Goal: Task Accomplishment & Management: Manage account settings

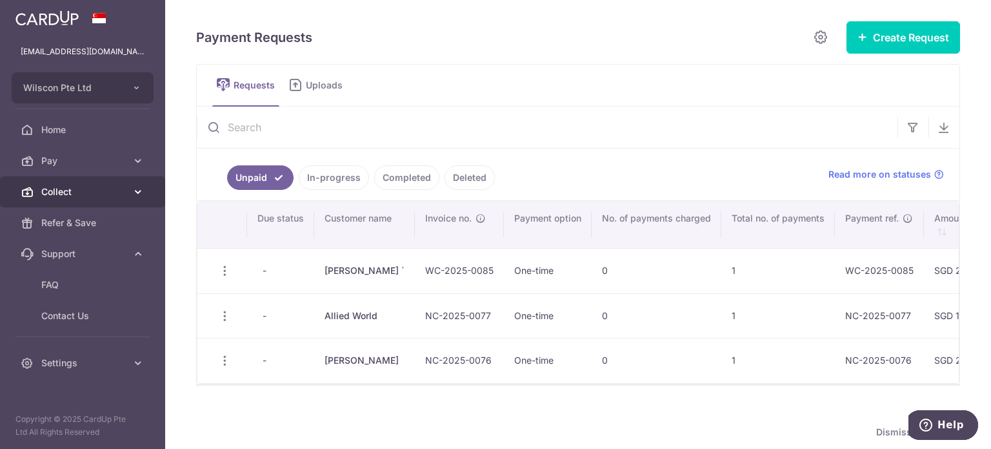
click at [103, 196] on span "Collect" at bounding box center [83, 191] width 85 height 13
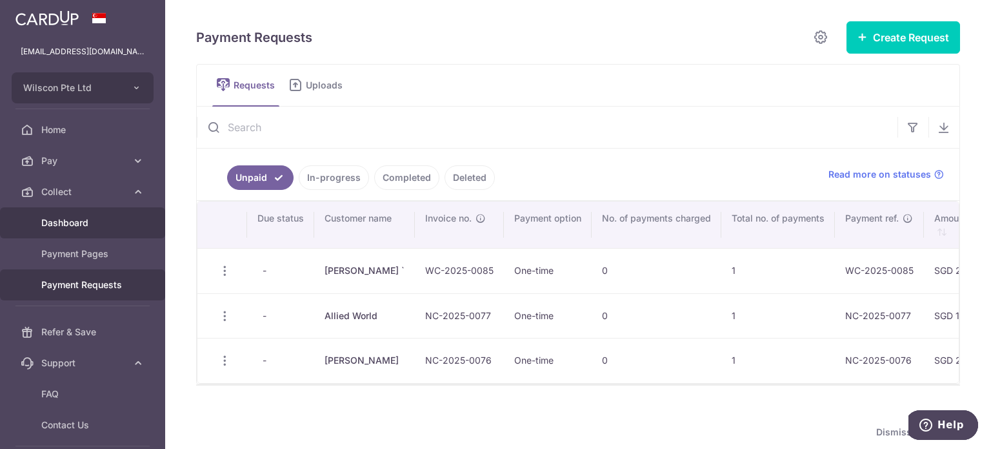
click at [88, 219] on span "Dashboard" at bounding box center [83, 222] width 85 height 13
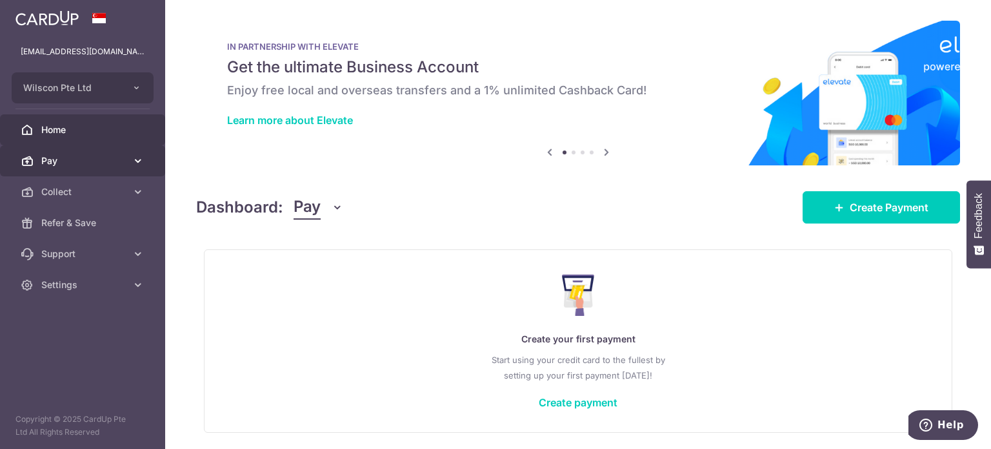
click at [121, 167] on link "Pay" at bounding box center [82, 160] width 165 height 31
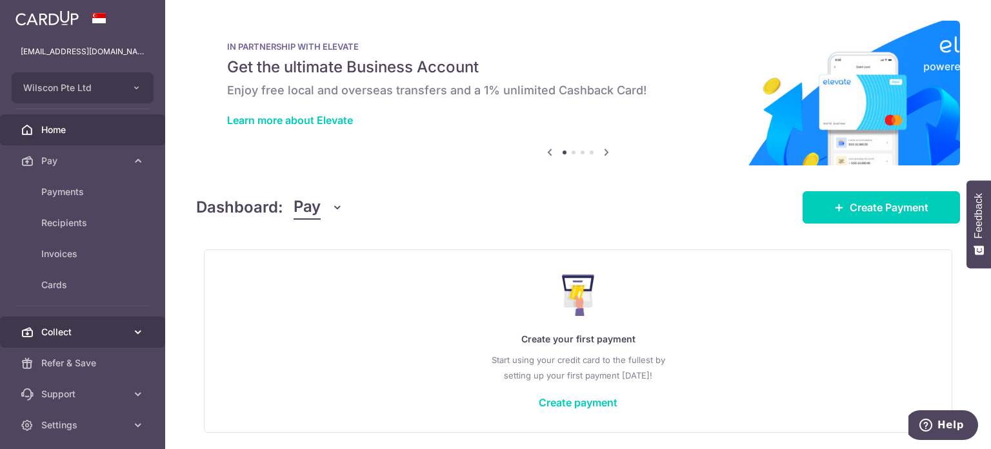
click at [104, 325] on span "Collect" at bounding box center [83, 331] width 85 height 13
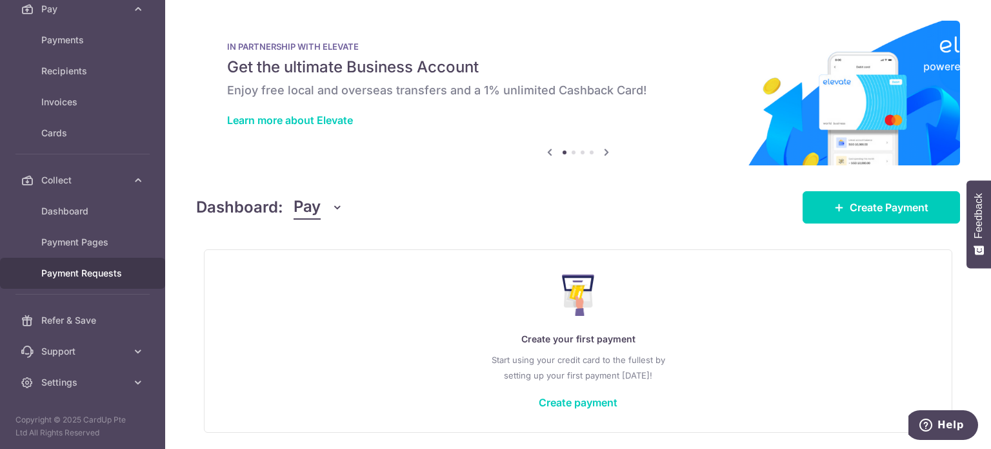
click at [105, 258] on link "Payment Requests" at bounding box center [82, 273] width 165 height 31
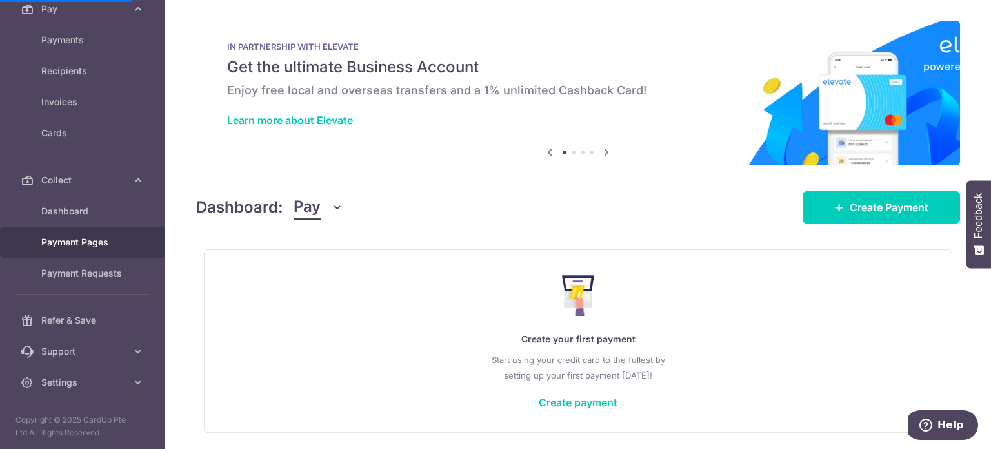
click at [132, 254] on link "Payment Pages" at bounding box center [82, 242] width 165 height 31
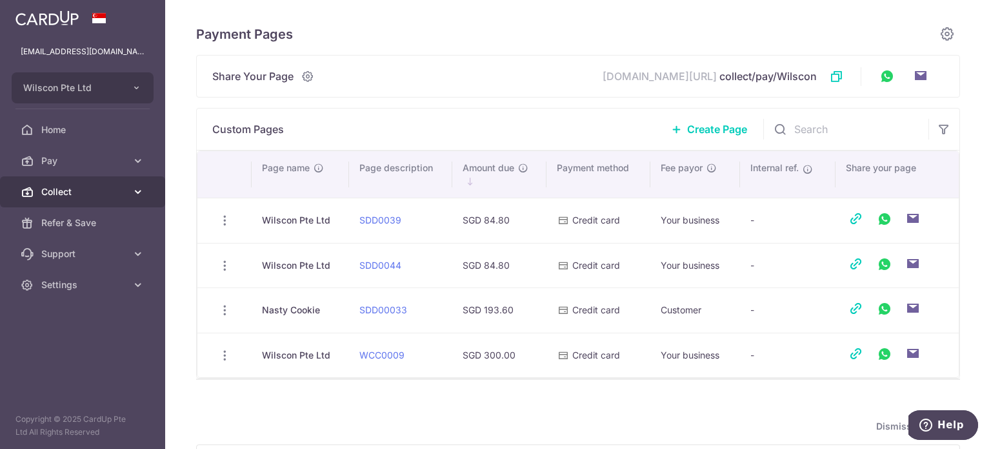
click at [131, 190] on link "Collect" at bounding box center [82, 191] width 165 height 31
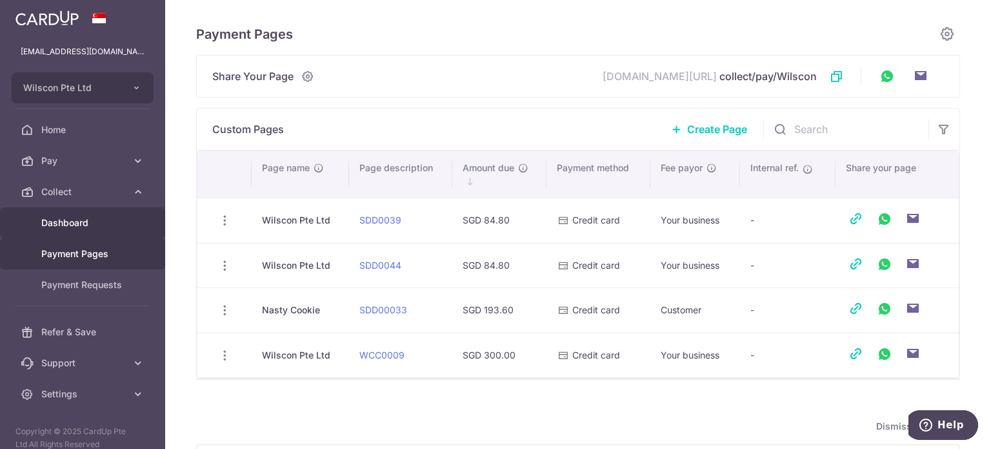
click at [88, 233] on link "Dashboard" at bounding box center [82, 222] width 165 height 31
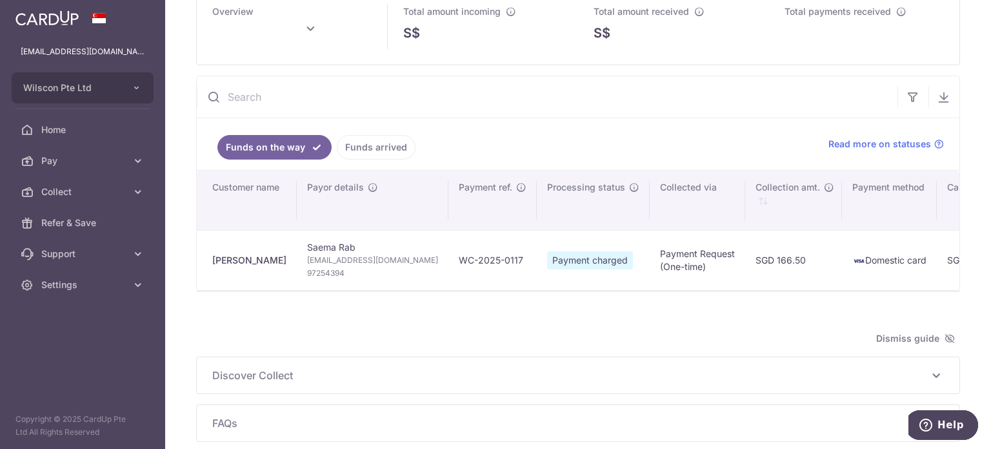
scroll to position [74, 0]
drag, startPoint x: 480, startPoint y: 289, endPoint x: 489, endPoint y: 288, distance: 8.4
click at [489, 288] on tr "[PERSON_NAME] Saema Rab [EMAIL_ADDRESS][DOMAIN_NAME] 97254394 WC-2025-0117 Paym…" at bounding box center [907, 260] width 1420 height 60
type input "[DATE]"
